Goal: Transaction & Acquisition: Purchase product/service

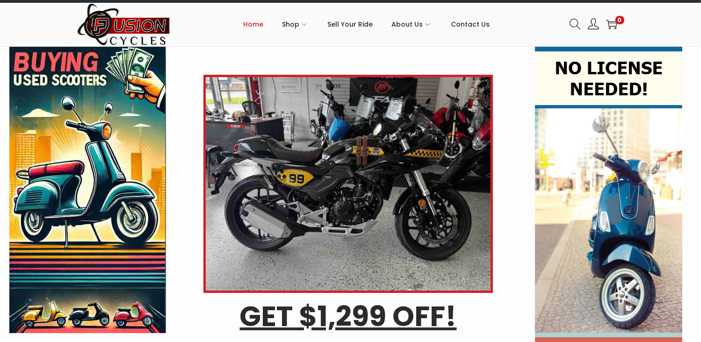
scroll to position [19, 0]
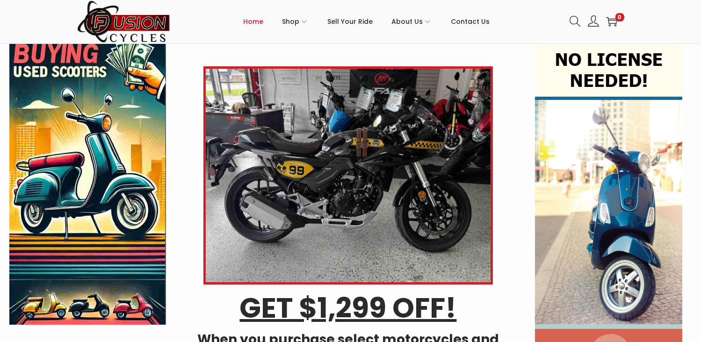
click at [701, 334] on div "GET $1,299 OFF! When you purchase select motorcycles and scooters! Lock in this…" at bounding box center [350, 239] width 701 height 402
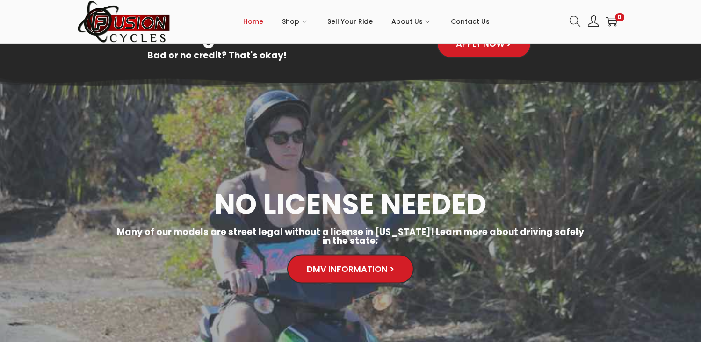
scroll to position [1271, 0]
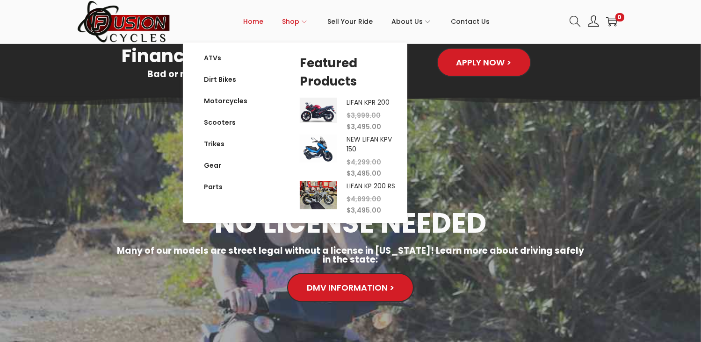
click at [291, 33] on span "Shop" at bounding box center [290, 21] width 17 height 23
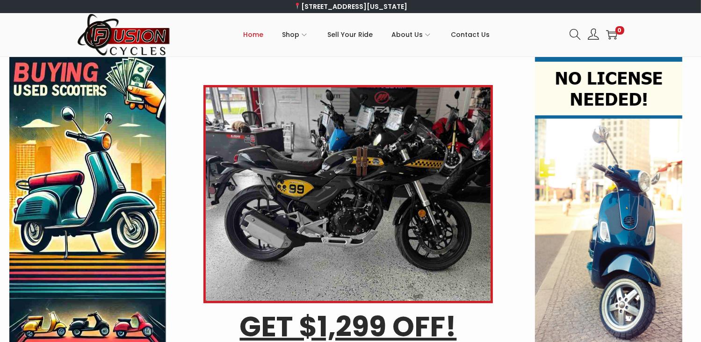
click at [573, 157] on img at bounding box center [609, 234] width 148 height 354
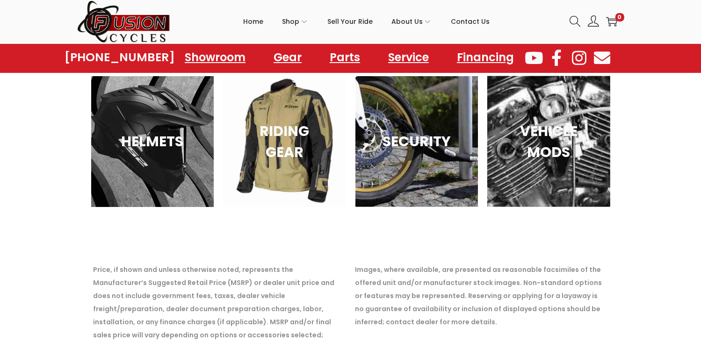
scroll to position [1284, 0]
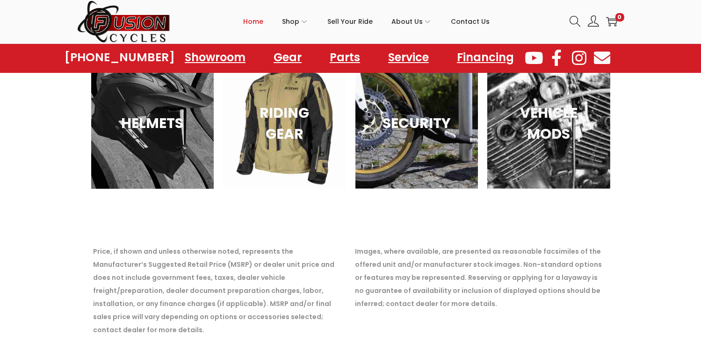
click at [251, 28] on span "Home" at bounding box center [253, 21] width 20 height 23
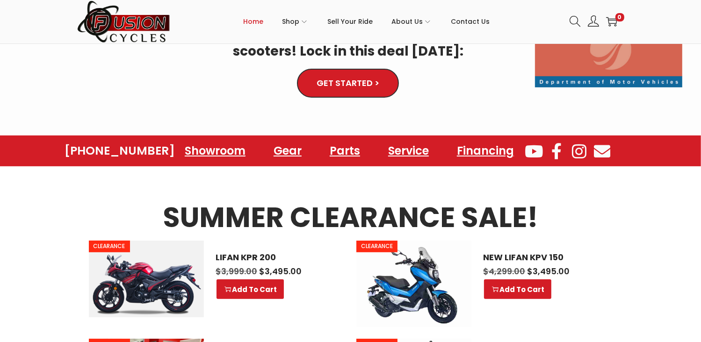
scroll to position [330, 0]
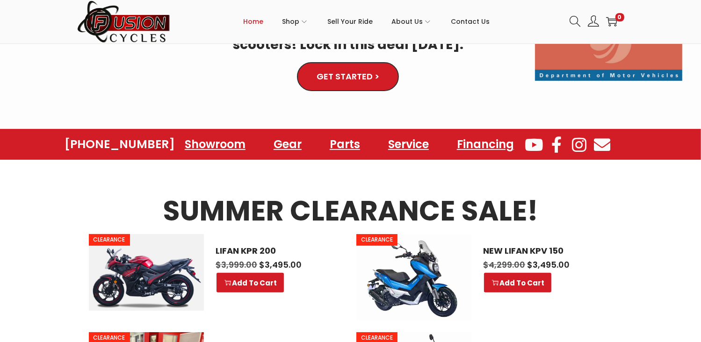
click at [698, 331] on section "SUMMER CLEARANCE SALE! CLEARANCE LIFAN KPR 200 $ 3,999.00 Original price was: $…" at bounding box center [350, 346] width 701 height 372
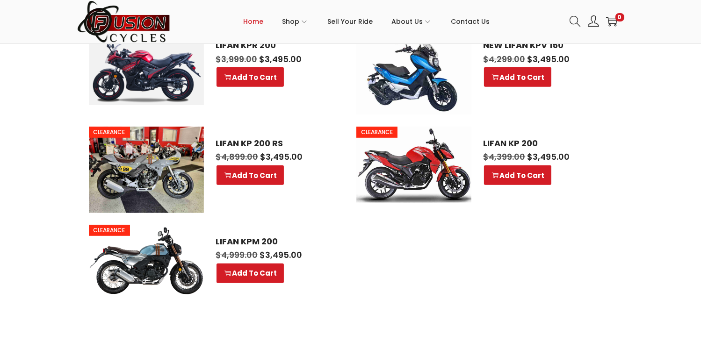
scroll to position [598, 0]
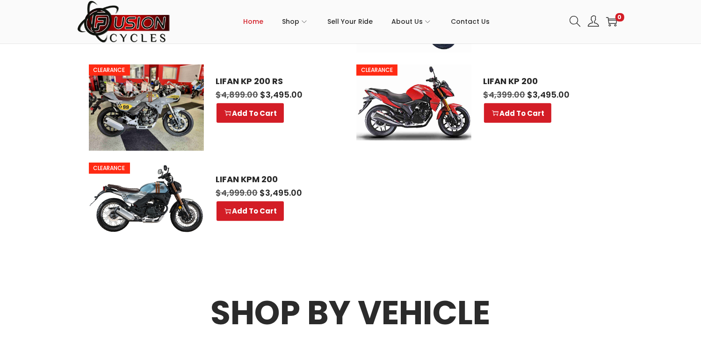
click at [145, 204] on img at bounding box center [146, 198] width 115 height 71
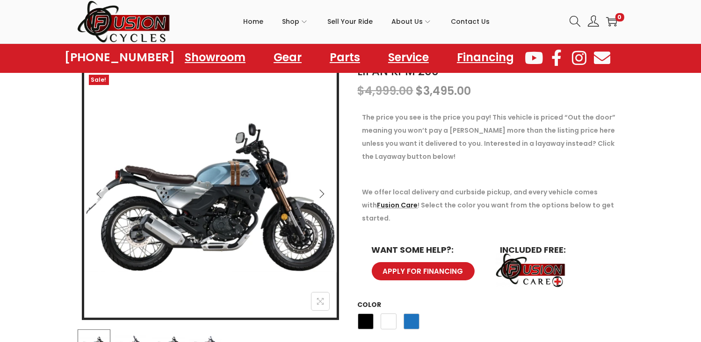
scroll to position [143, 0]
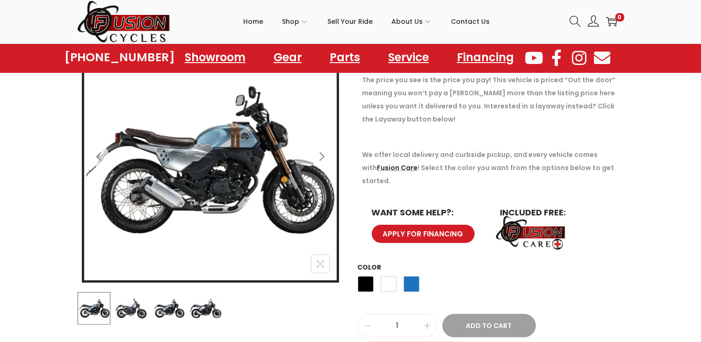
click at [183, 234] on img at bounding box center [144, 153] width 400 height 241
